Goal: Navigation & Orientation: Find specific page/section

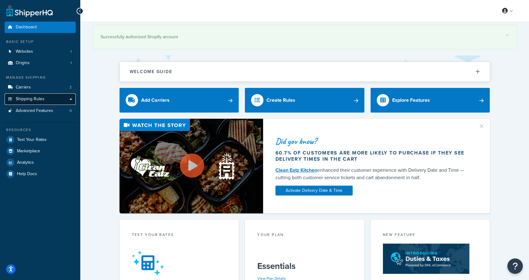
click at [27, 99] on span "Shipping Rules" at bounding box center [30, 99] width 29 height 5
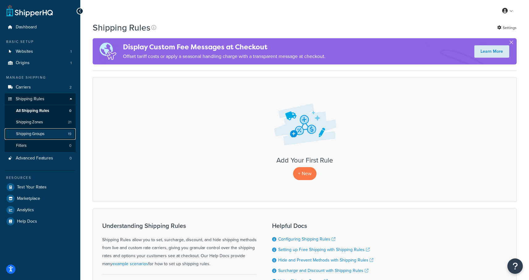
click at [30, 133] on span "Shipping Groups" at bounding box center [30, 133] width 28 height 5
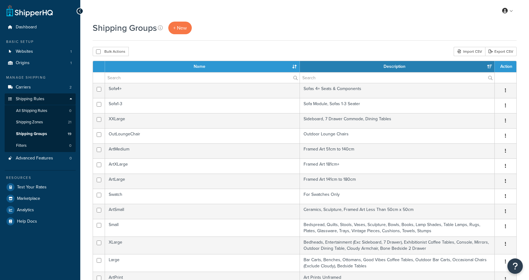
select select "15"
click at [36, 158] on span "Advanced Features" at bounding box center [34, 158] width 37 height 5
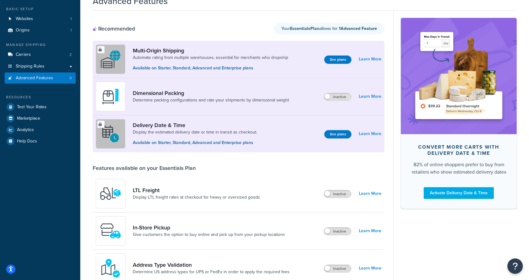
scroll to position [26, 0]
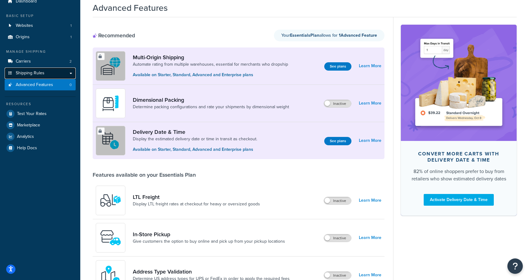
click at [25, 73] on span "Shipping Rules" at bounding box center [30, 73] width 29 height 5
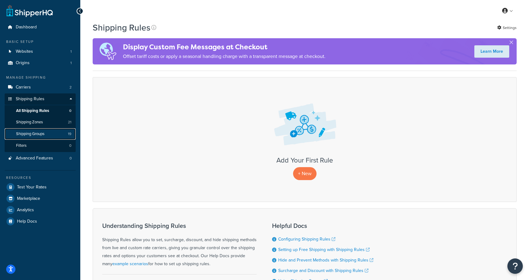
click at [30, 134] on span "Shipping Groups" at bounding box center [30, 133] width 28 height 5
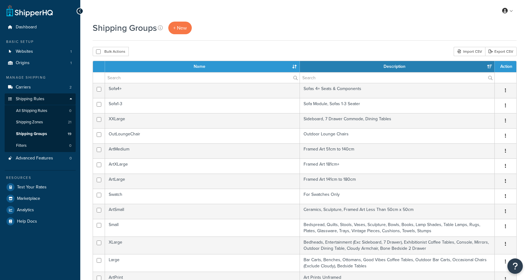
select select "15"
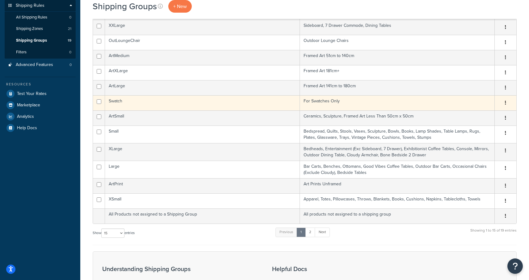
scroll to position [93, 0]
